Goal: Task Accomplishment & Management: Manage account settings

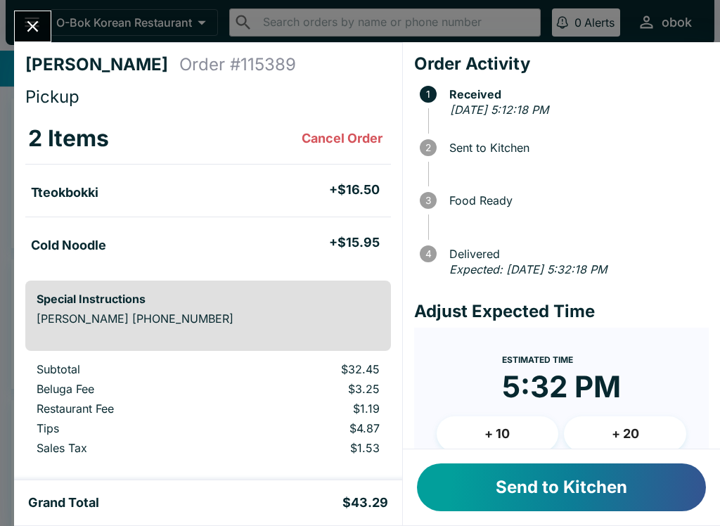
click at [575, 499] on button "Send to Kitchen" at bounding box center [561, 487] width 289 height 48
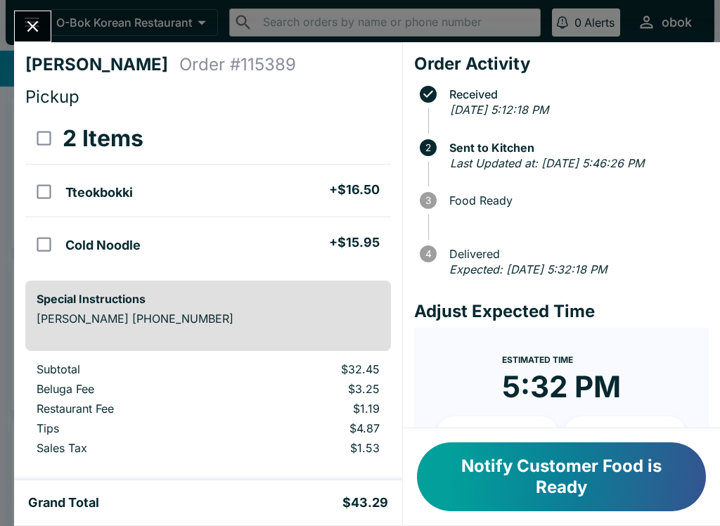
click at [34, 17] on icon "Close" at bounding box center [32, 26] width 19 height 19
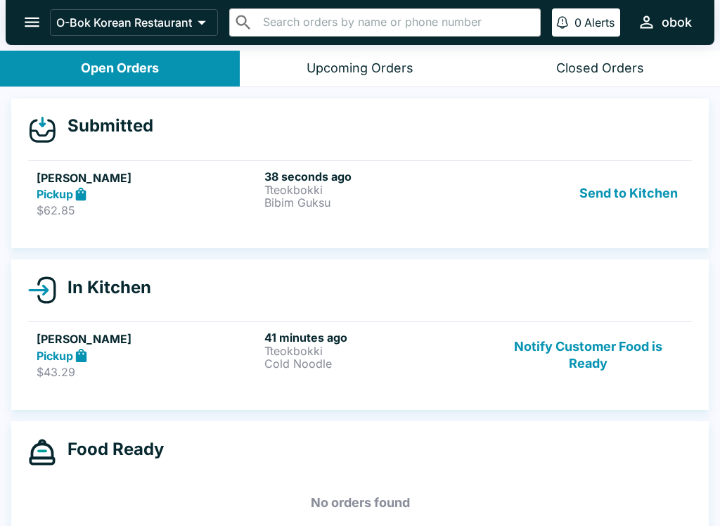
click at [401, 212] on div "38 seconds ago Tteokbokki Bibim Guksu" at bounding box center [375, 193] width 222 height 49
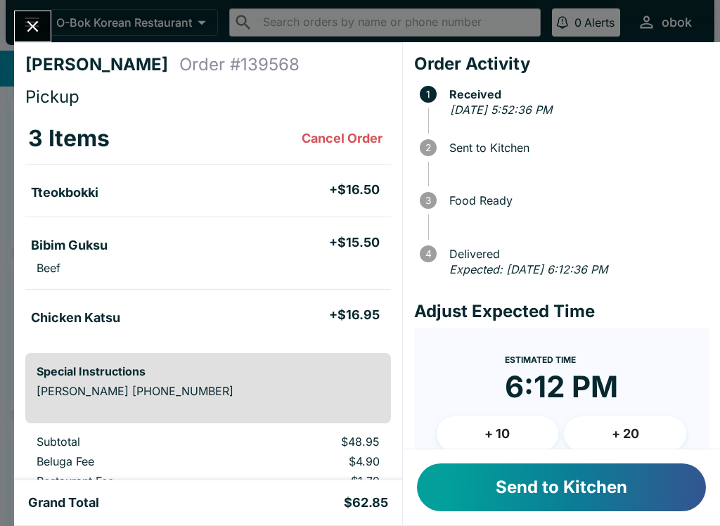
click at [629, 429] on button "+ 20" at bounding box center [625, 433] width 122 height 35
click at [629, 428] on button "+ 20" at bounding box center [625, 433] width 122 height 35
click at [482, 434] on button "+ 10" at bounding box center [498, 433] width 122 height 35
click at [33, 12] on button "Close" at bounding box center [33, 26] width 36 height 30
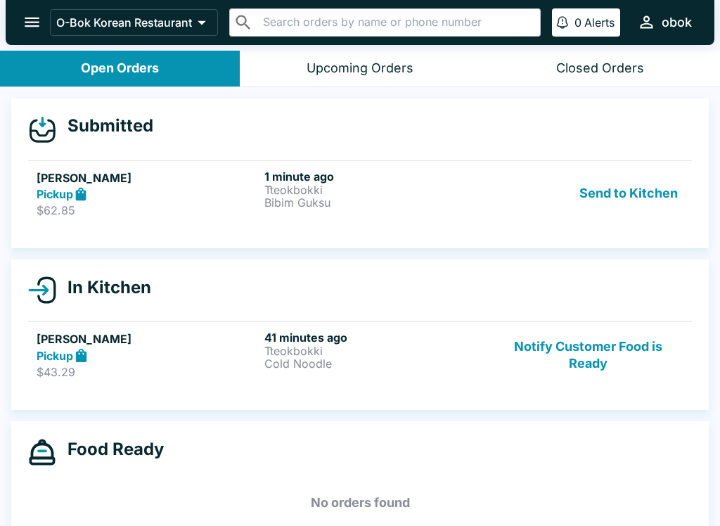
click at [181, 369] on p "$43.29" at bounding box center [148, 372] width 222 height 14
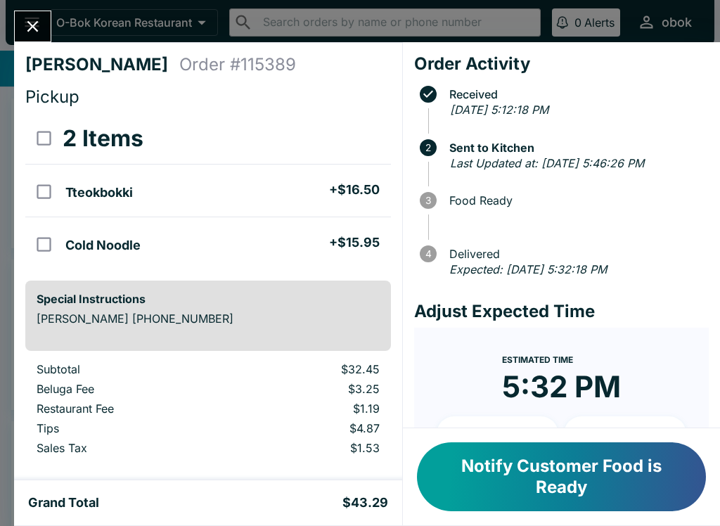
click at [30, 25] on icon "Close" at bounding box center [32, 26] width 19 height 19
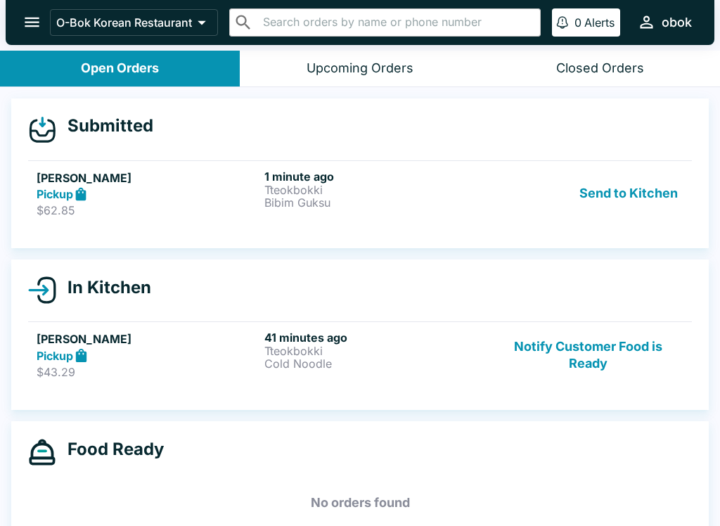
click at [209, 205] on p "$62.85" at bounding box center [148, 210] width 222 height 14
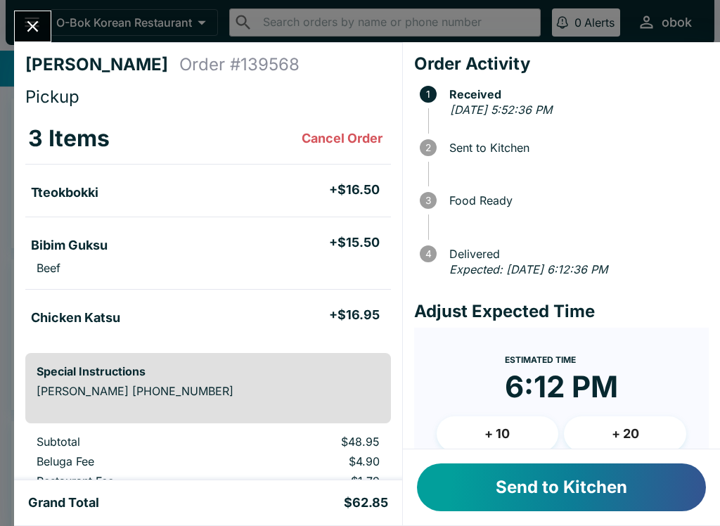
click at [627, 429] on button "+ 20" at bounding box center [625, 433] width 122 height 35
click at [612, 463] on button "Send to Kitchen" at bounding box center [561, 487] width 289 height 48
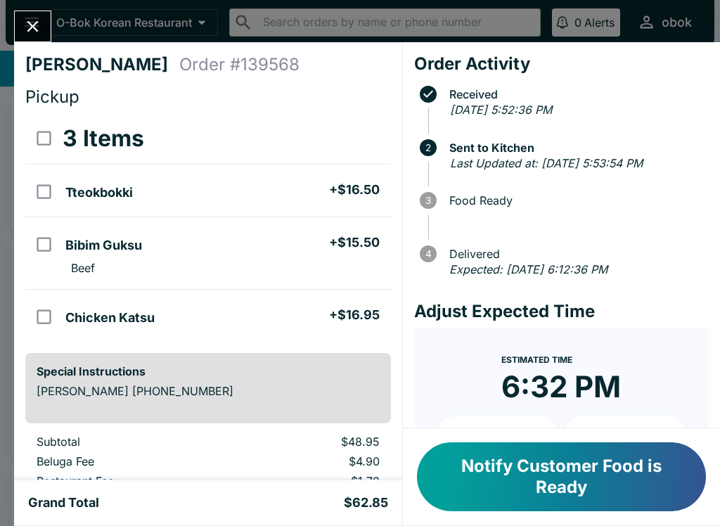
click at [32, 22] on icon "Close" at bounding box center [32, 26] width 19 height 19
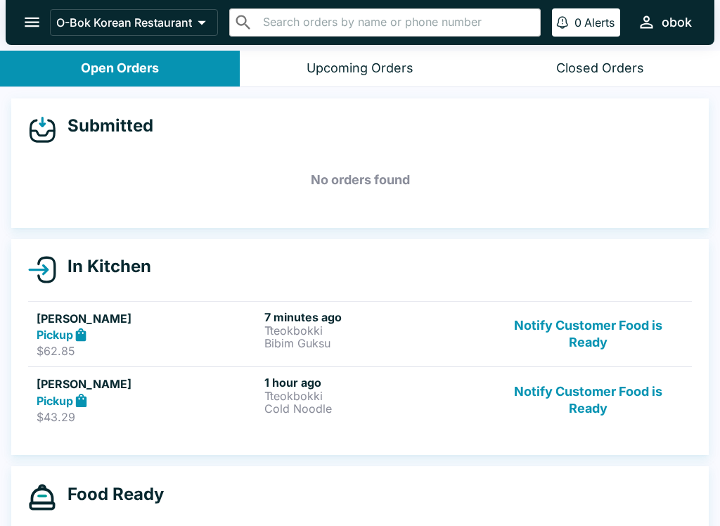
click at [39, 337] on strong "Pickup" at bounding box center [55, 335] width 37 height 14
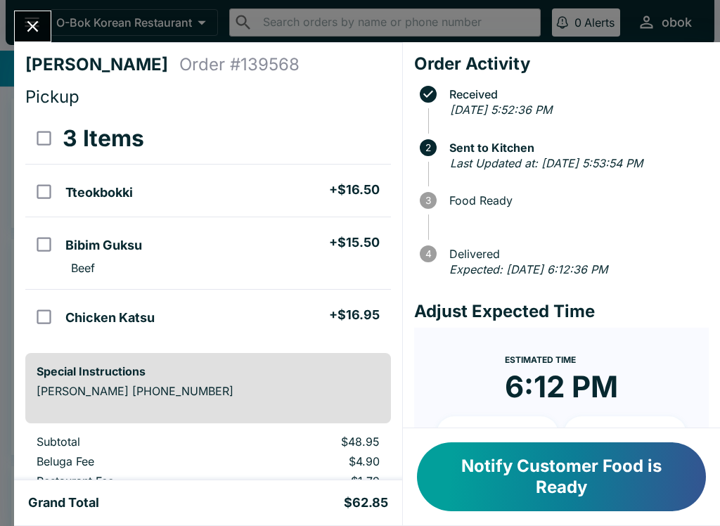
click at [26, 8] on div "[PERSON_NAME] Order # 139568 Pickup 3 Items Tteokbokki + $16.50 Bibim Guksu + $…" at bounding box center [360, 263] width 720 height 526
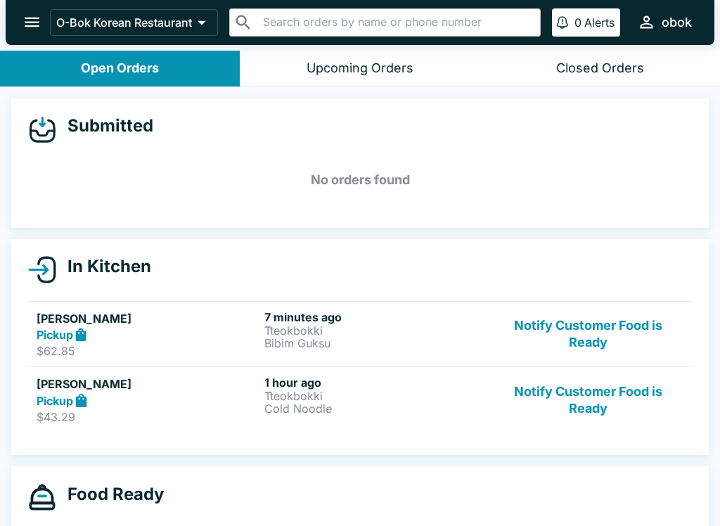
click at [38, 399] on strong "Pickup" at bounding box center [55, 401] width 37 height 14
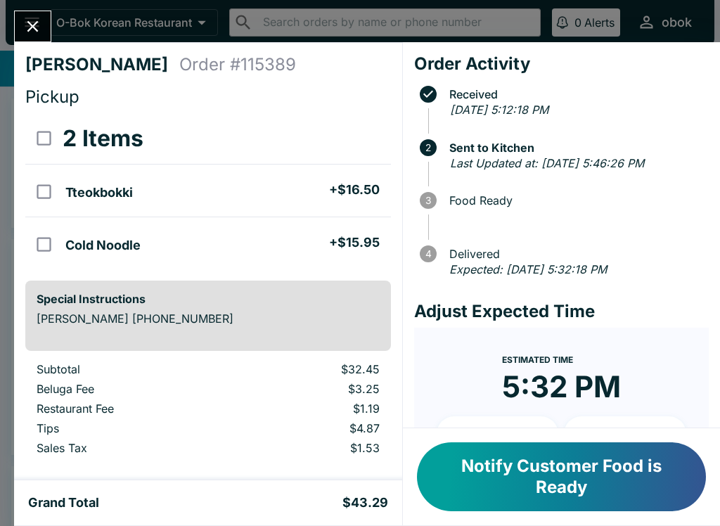
click at [570, 475] on button "Notify Customer Food is Ready" at bounding box center [561, 476] width 289 height 69
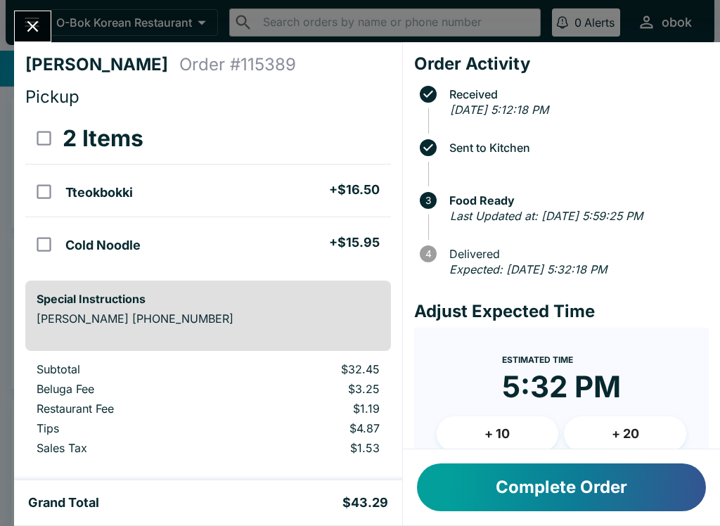
click at [584, 496] on button "Complete Order" at bounding box center [561, 487] width 289 height 48
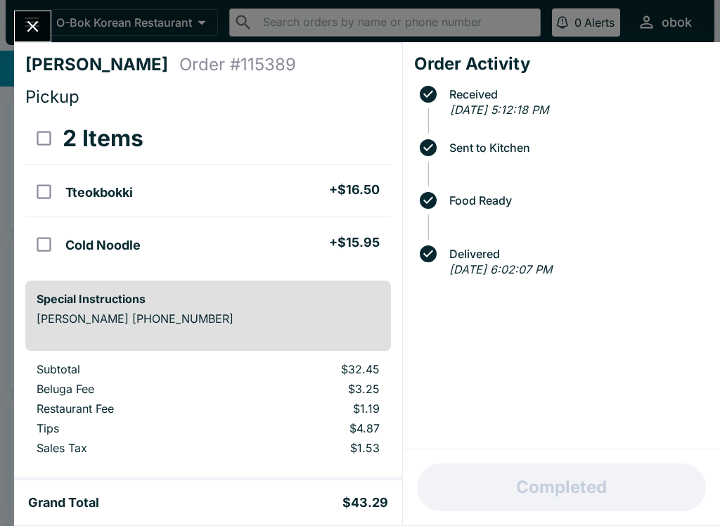
click at [36, 22] on icon "Close" at bounding box center [32, 26] width 19 height 19
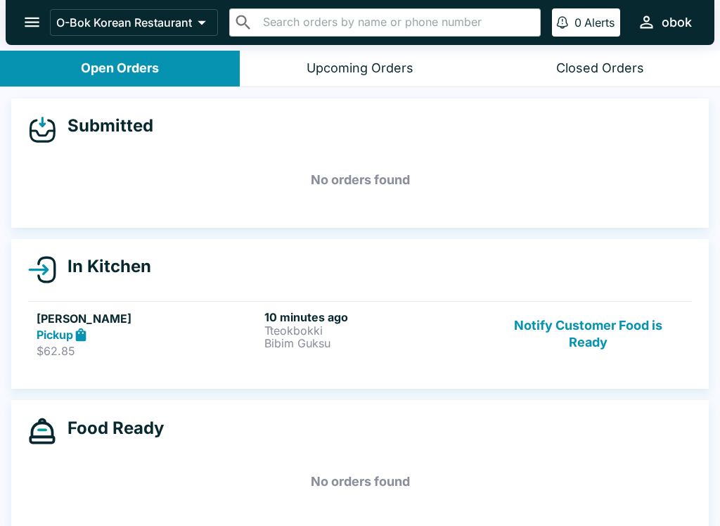
click at [439, 360] on link "[PERSON_NAME] Pickup $62.85 10 minutes ago Tteokbokki Bibim Guksu Notify Custom…" at bounding box center [360, 334] width 664 height 66
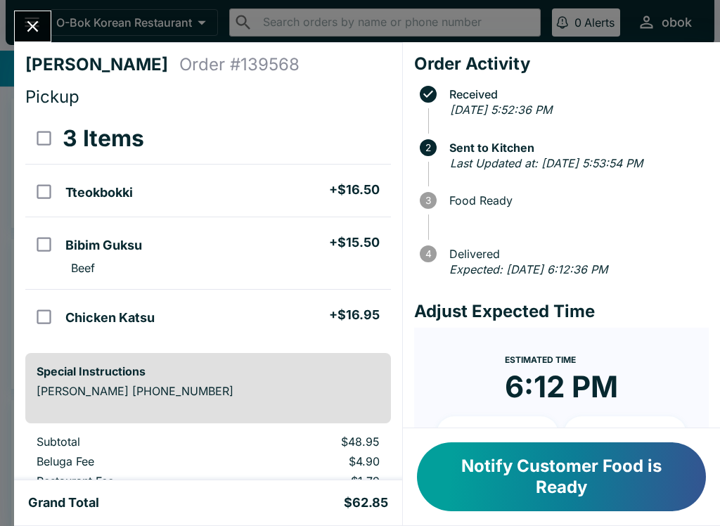
click at [648, 492] on button "Notify Customer Food is Ready" at bounding box center [561, 476] width 289 height 69
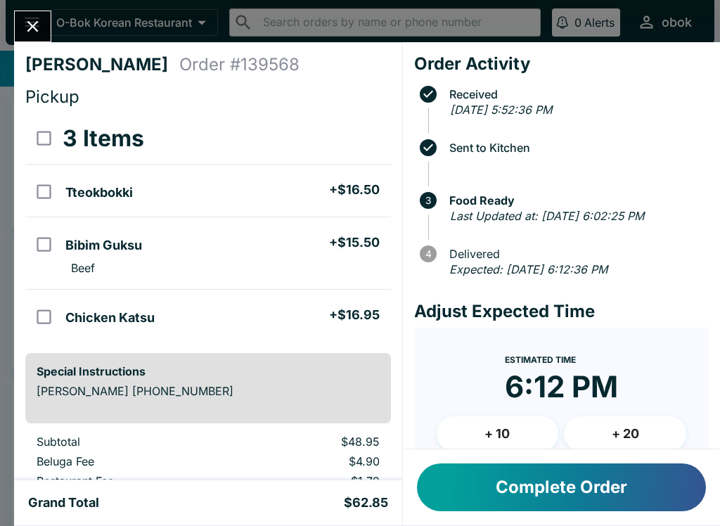
click at [640, 496] on button "Complete Order" at bounding box center [561, 487] width 289 height 48
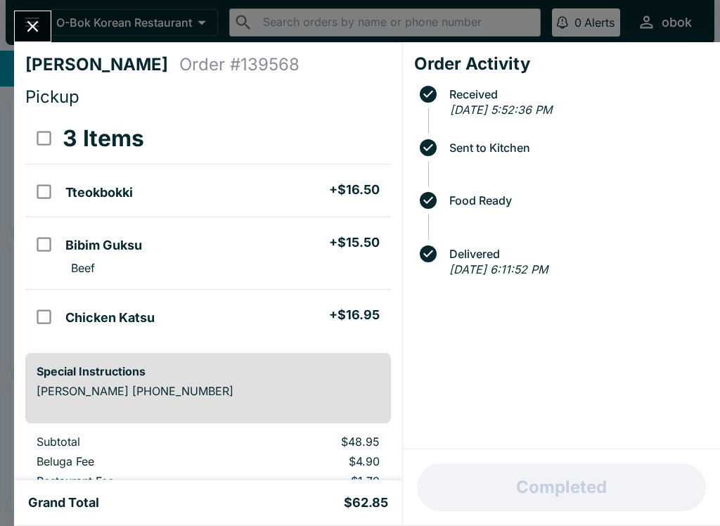
click at [10, 22] on div "[PERSON_NAME] Order # 139568 Pickup 3 Items Tteokbokki + $16.50 Bibim Guksu + $…" at bounding box center [360, 263] width 720 height 526
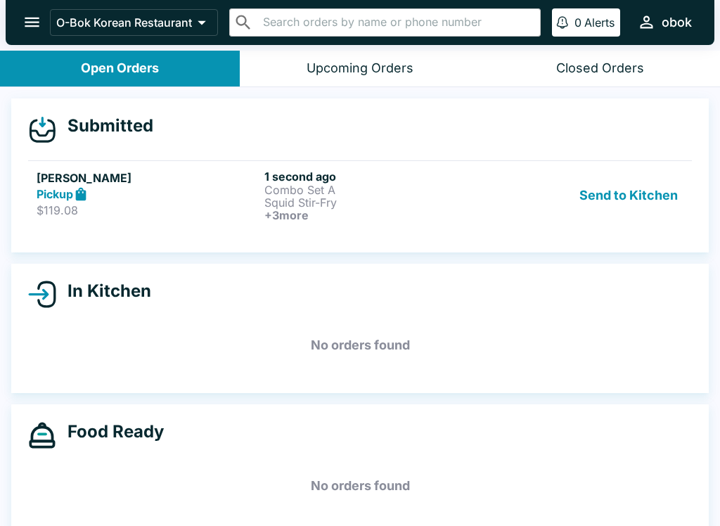
click at [237, 200] on div "Pickup" at bounding box center [148, 194] width 222 height 16
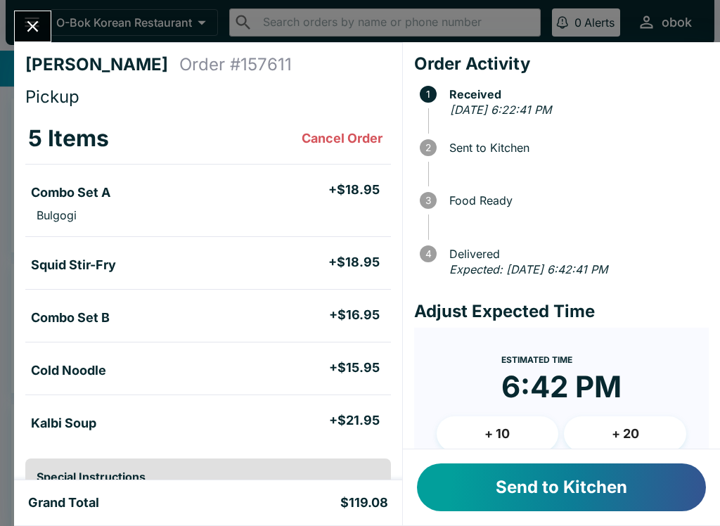
click at [645, 442] on button "+ 20" at bounding box center [625, 433] width 122 height 35
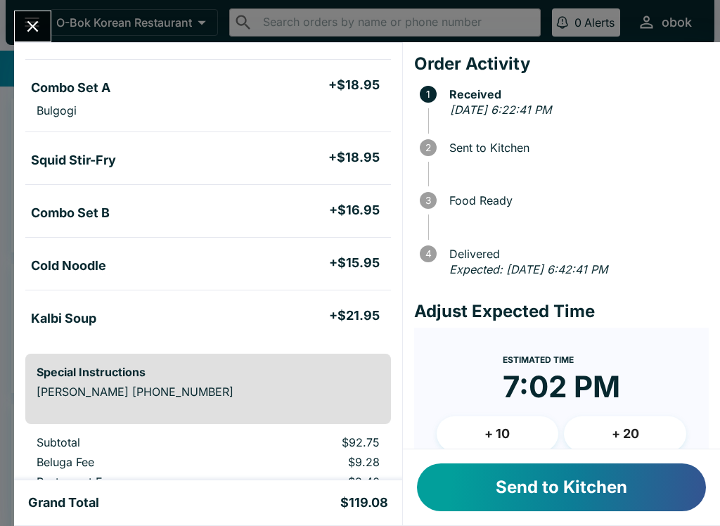
scroll to position [108, 0]
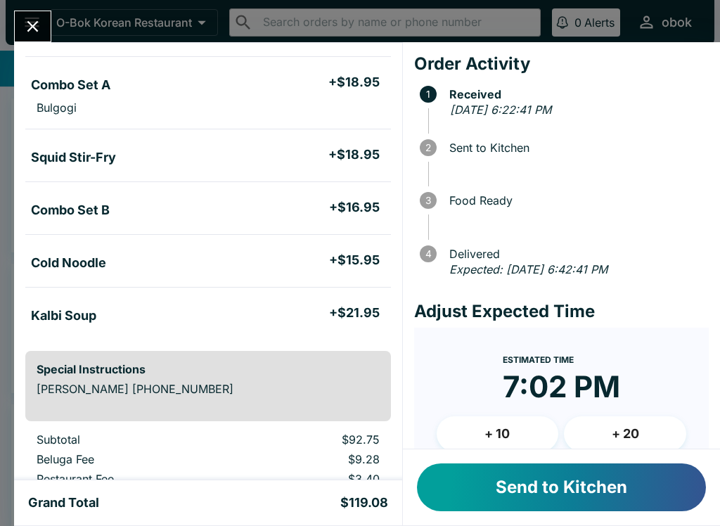
click at [593, 492] on button "Send to Kitchen" at bounding box center [561, 487] width 289 height 48
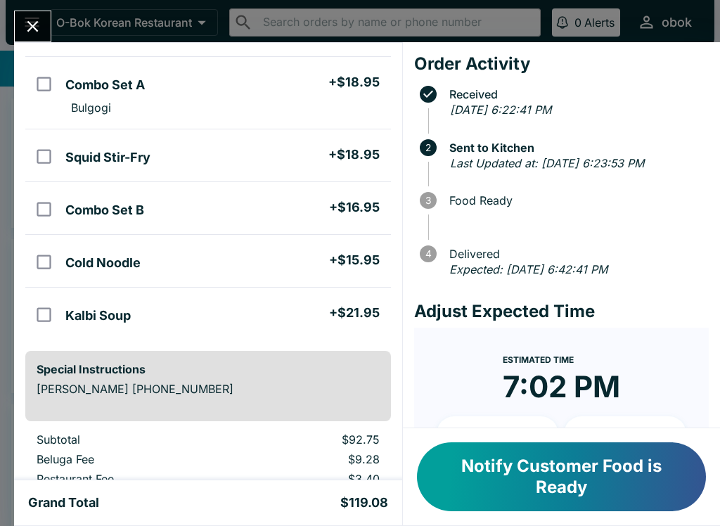
click at [46, 82] on input "orders table" at bounding box center [44, 84] width 32 height 32
click at [49, 83] on input "orders table" at bounding box center [44, 84] width 32 height 32
checkbox input "false"
click at [560, 475] on button "Notify Customer Food is Ready" at bounding box center [561, 476] width 289 height 69
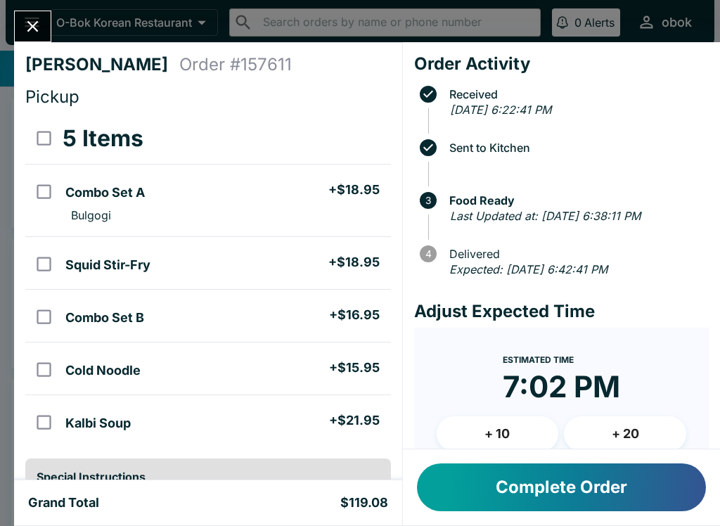
scroll to position [0, 0]
click at [572, 476] on button "Complete Order" at bounding box center [561, 487] width 289 height 48
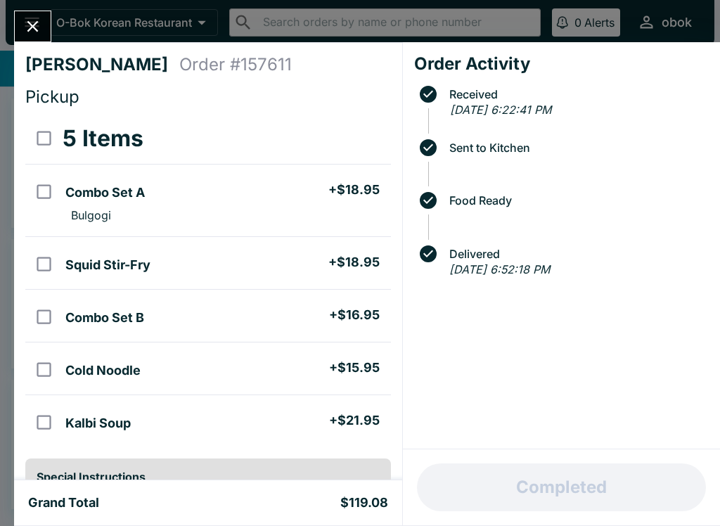
click at [40, 14] on button "Close" at bounding box center [33, 26] width 36 height 30
